Goal: Transaction & Acquisition: Subscribe to service/newsletter

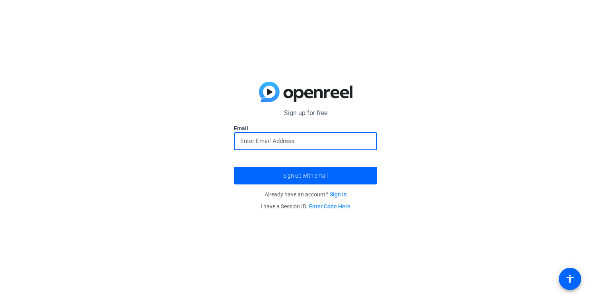
click at [293, 144] on input "email" at bounding box center [305, 141] width 130 height 10
type input "[EMAIL_ADDRESS][DOMAIN_NAME]"
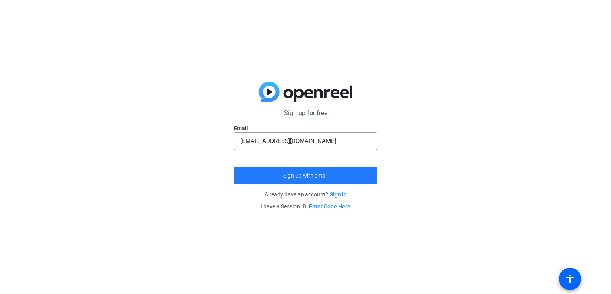
click at [305, 175] on span "Sign up with email" at bounding box center [305, 175] width 45 height 0
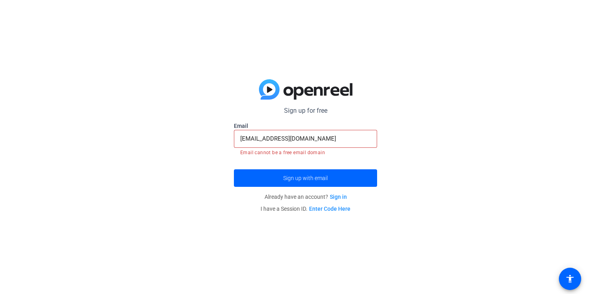
click at [337, 197] on link "Sign in" at bounding box center [338, 196] width 17 height 6
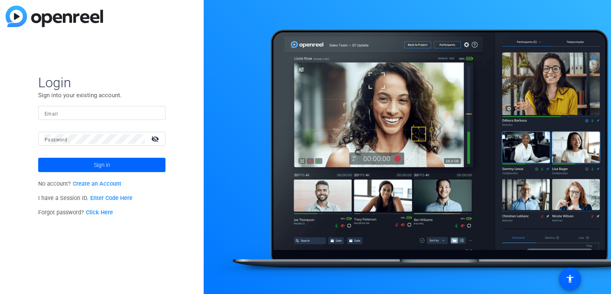
click at [112, 184] on link "Create an Account" at bounding box center [97, 183] width 49 height 7
